Goal: Task Accomplishment & Management: Complete application form

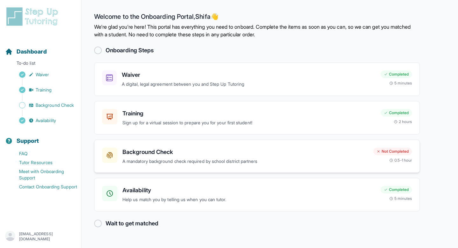
click at [224, 147] on div "Background Check A mandatory background check required by school district partn…" at bounding box center [257, 155] width 326 height 33
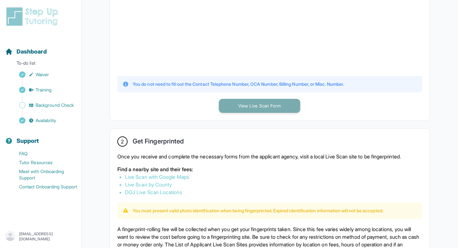
scroll to position [235, 0]
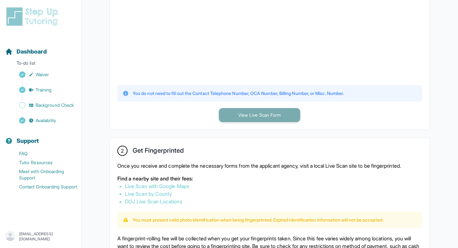
click at [253, 110] on button "View Live Scan Form" at bounding box center [259, 115] width 81 height 14
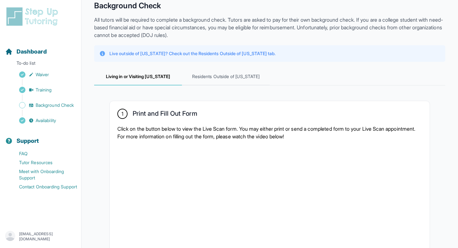
scroll to position [0, 0]
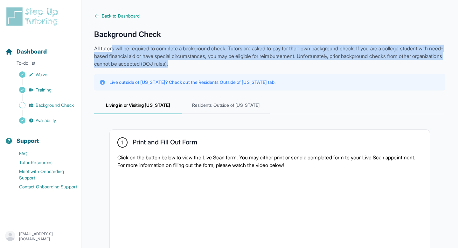
drag, startPoint x: 357, startPoint y: 60, endPoint x: 113, endPoint y: 49, distance: 244.4
click at [113, 49] on p "All tutors will be required to complete a background check. Tutors are asked to…" at bounding box center [269, 56] width 351 height 23
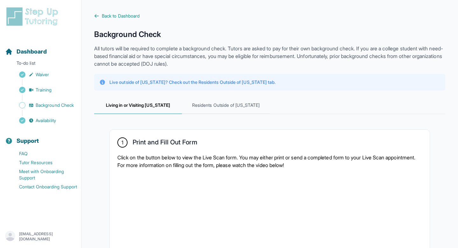
click at [125, 53] on p "All tutors will be required to complete a background check. Tutors are asked to…" at bounding box center [269, 56] width 351 height 23
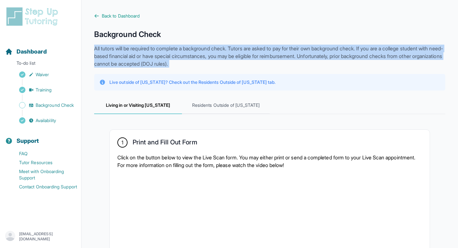
click at [125, 53] on p "All tutors will be required to complete a background check. Tutors are asked to…" at bounding box center [269, 56] width 351 height 23
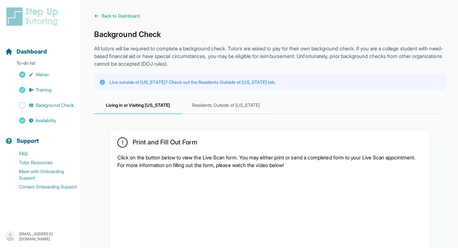
click at [153, 63] on p "All tutors will be required to complete a background check. Tutors are asked to…" at bounding box center [269, 56] width 351 height 23
click at [170, 45] on p "All tutors will be required to complete a background check. Tutors are asked to…" at bounding box center [269, 56] width 351 height 23
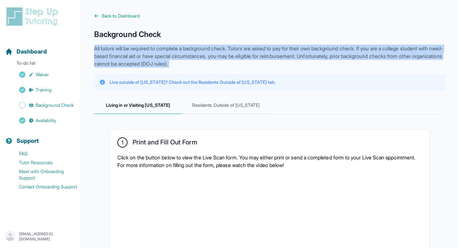
click at [170, 45] on p "All tutors will be required to complete a background check. Tutors are asked to…" at bounding box center [269, 56] width 351 height 23
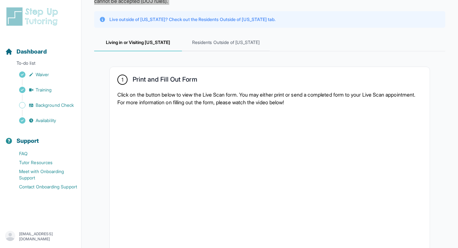
scroll to position [65, 0]
